Goal: Register for event/course

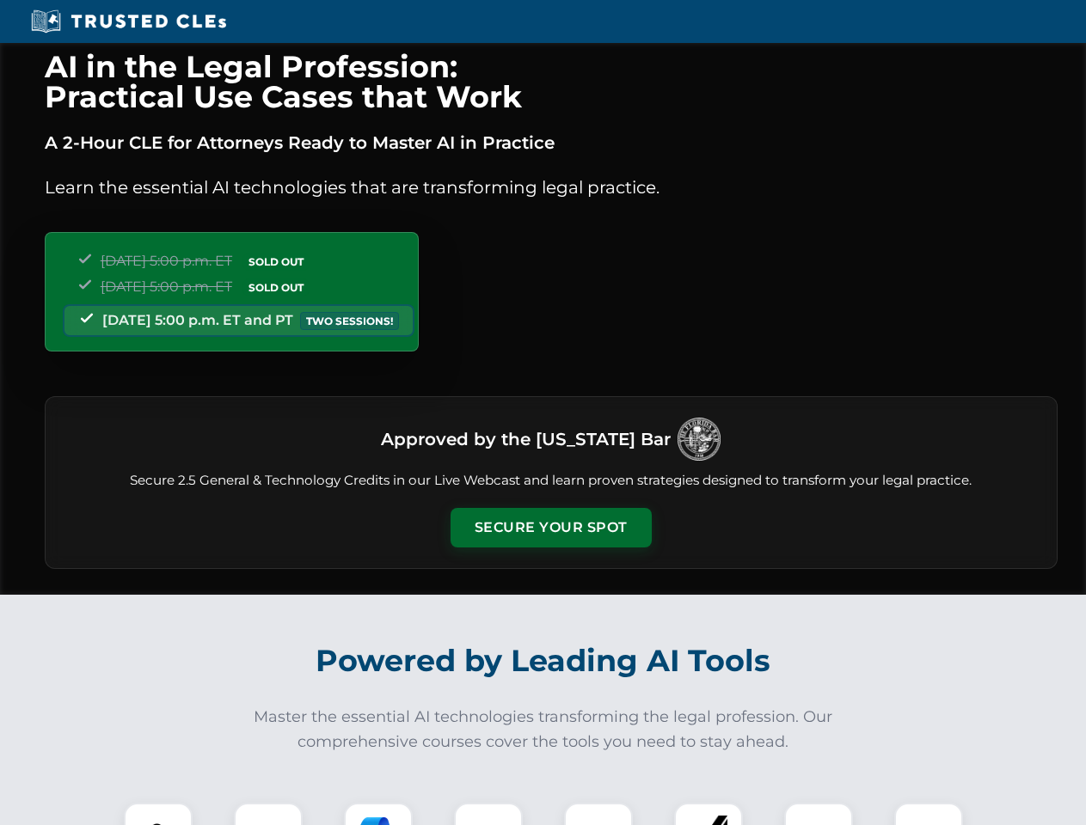
click at [550, 528] on button "Secure Your Spot" at bounding box center [551, 528] width 201 height 40
click at [158, 814] on img at bounding box center [158, 837] width 50 height 50
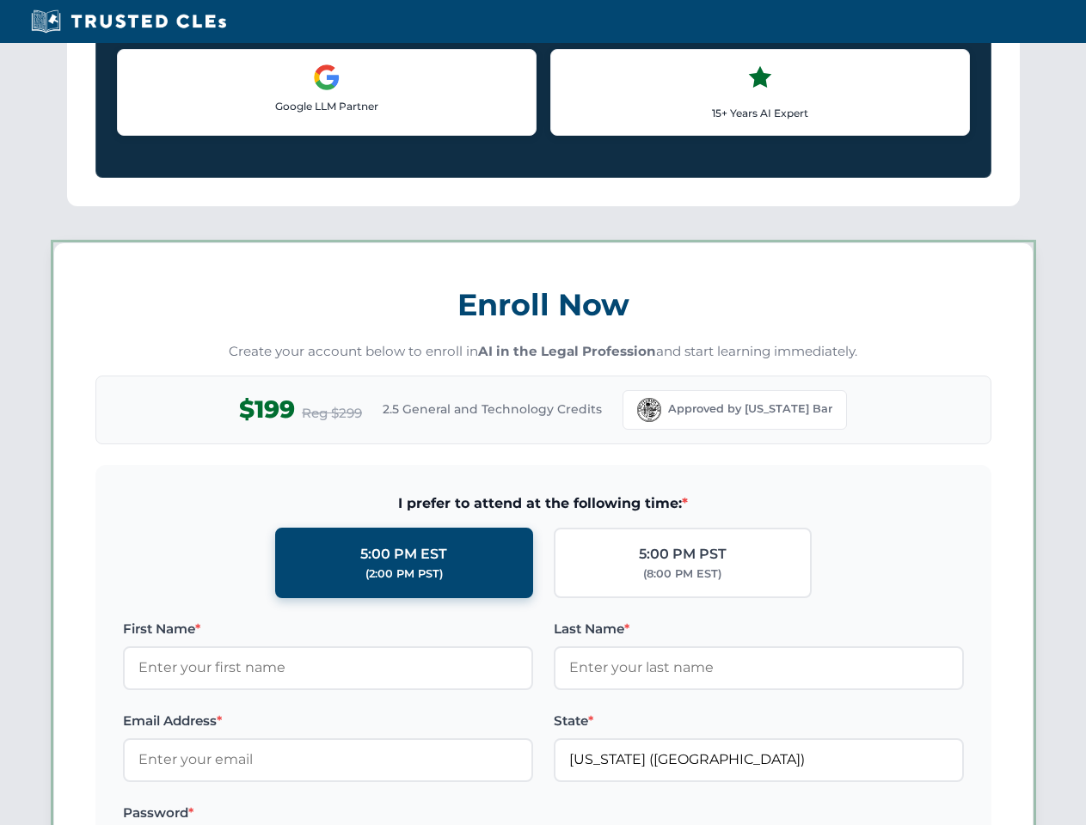
click at [378, 814] on label "Password *" at bounding box center [328, 813] width 410 height 21
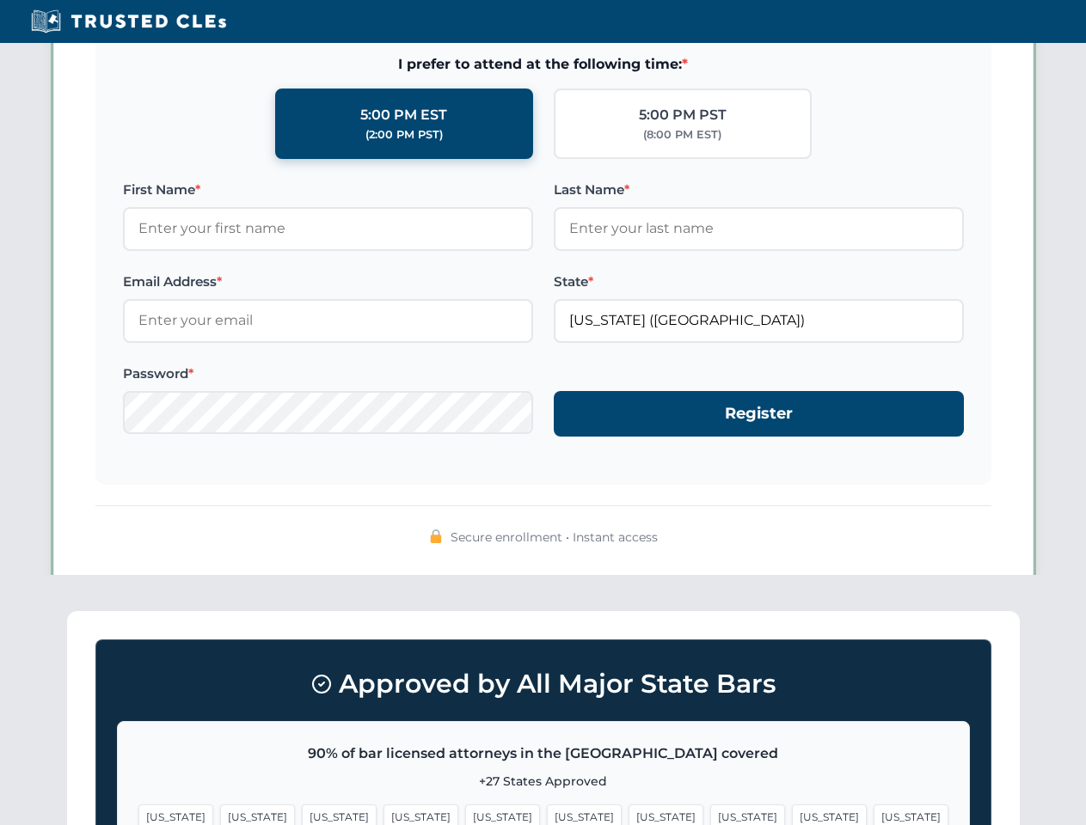
click at [792, 814] on span "[US_STATE]" at bounding box center [829, 817] width 75 height 25
